Goal: Find specific page/section: Find specific page/section

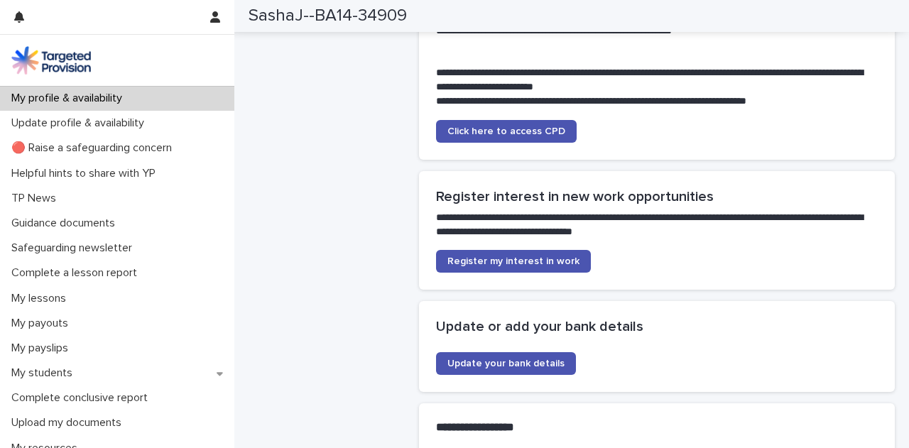
scroll to position [3388, 0]
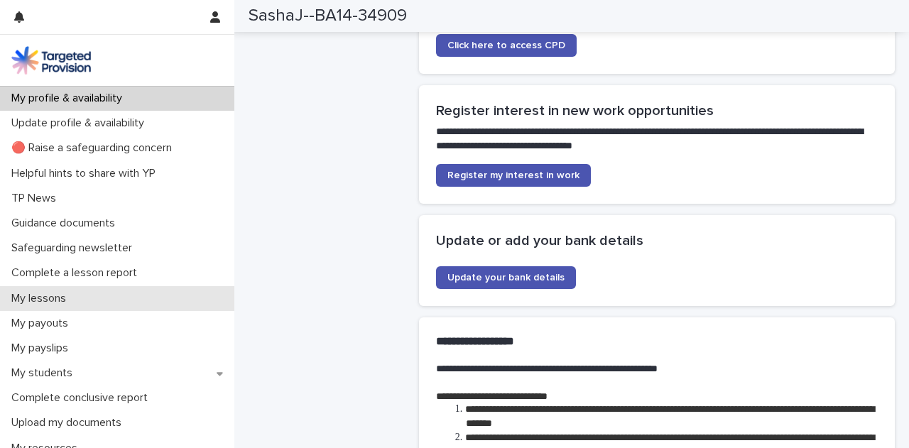
click at [57, 307] on div "My lessons" at bounding box center [117, 298] width 234 height 25
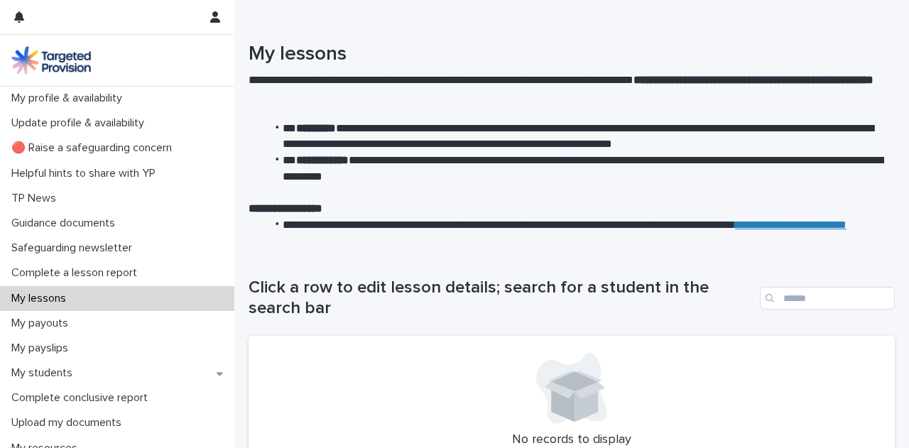
click at [57, 307] on div "My lessons" at bounding box center [117, 298] width 234 height 25
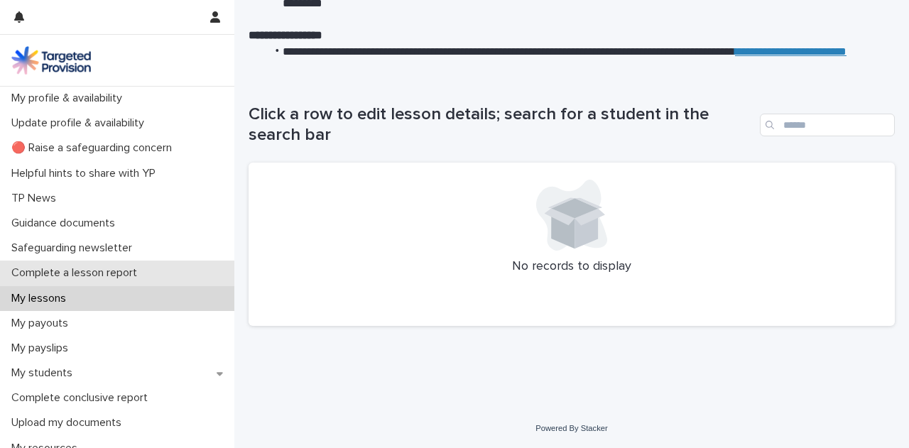
click at [70, 266] on p "Complete a lesson report" at bounding box center [77, 272] width 143 height 13
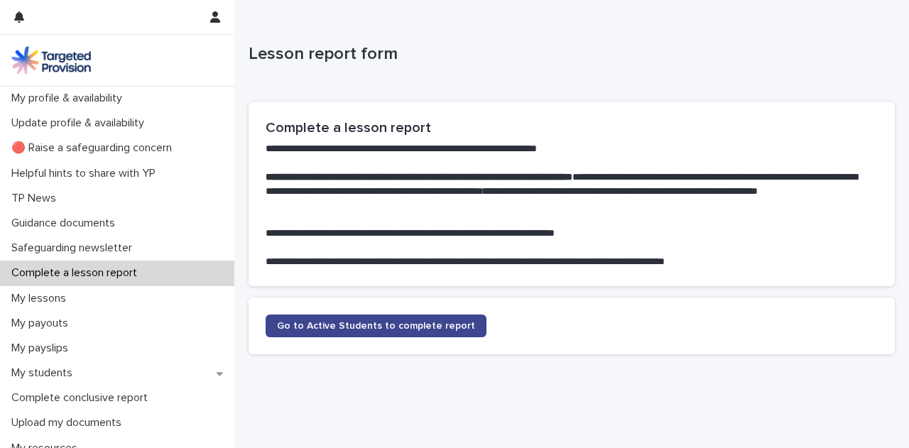
click at [383, 324] on span "Go to Active Students to complete report" at bounding box center [376, 326] width 198 height 10
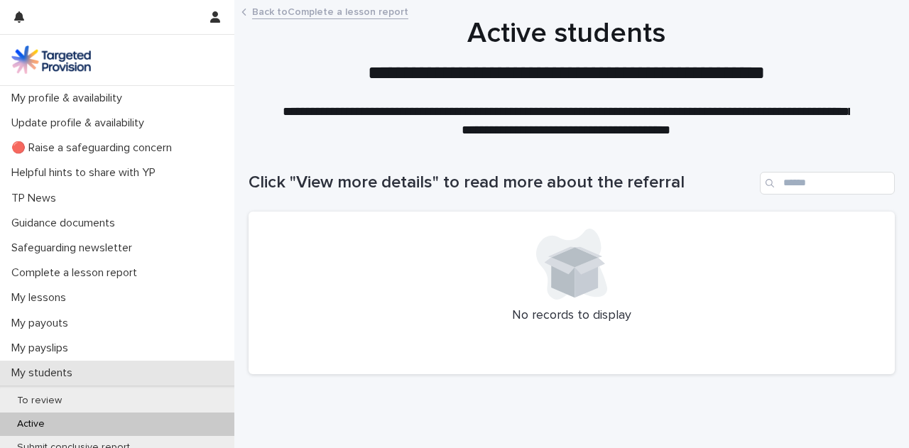
click at [46, 368] on p "My students" at bounding box center [45, 372] width 78 height 13
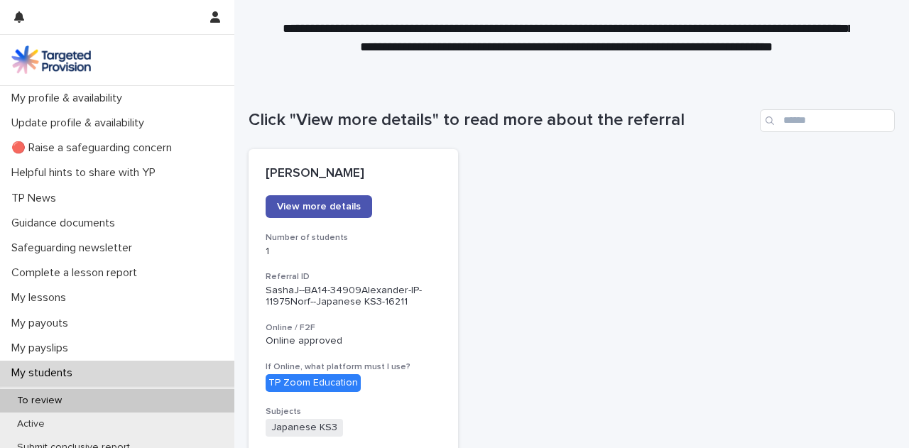
scroll to position [21, 0]
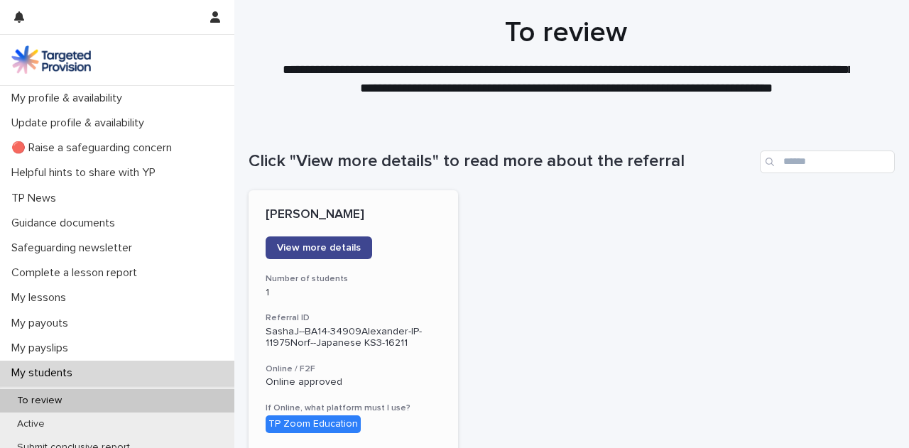
click at [332, 245] on span "View more details" at bounding box center [319, 248] width 84 height 10
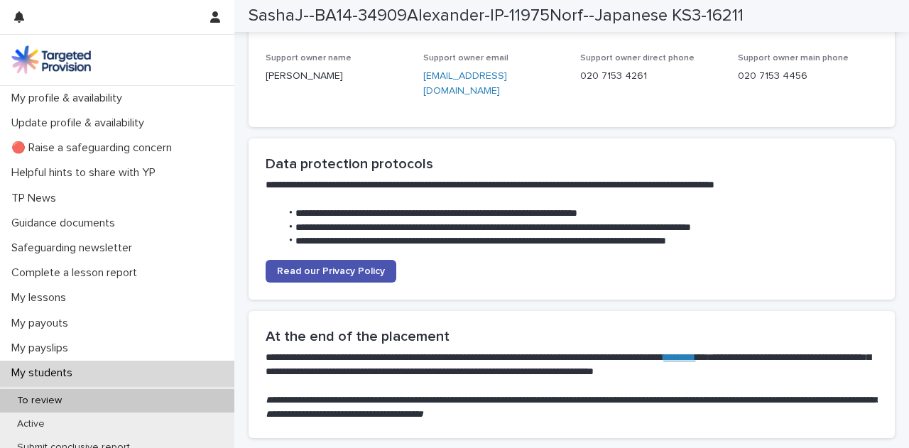
scroll to position [3919, 0]
